Goal: Use online tool/utility: Utilize a website feature to perform a specific function

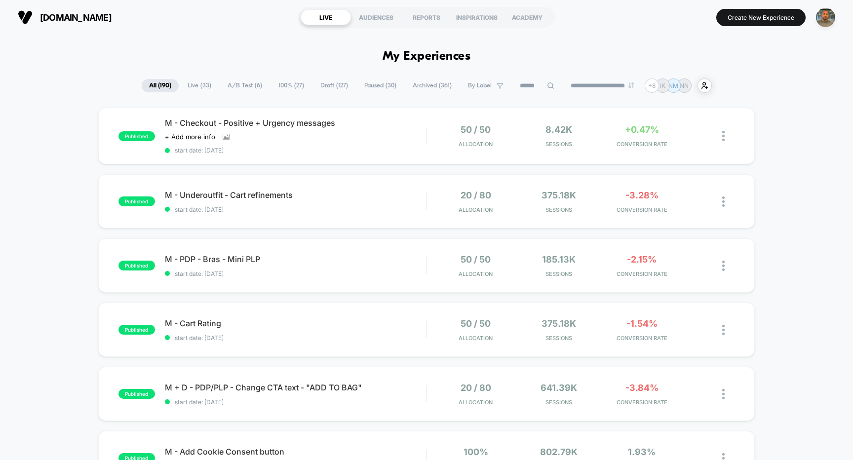
click at [716, 25] on section "Create New Experience" at bounding box center [702, 17] width 269 height 25
click at [731, 21] on button "Create New Experience" at bounding box center [760, 17] width 89 height 17
